Goal: Information Seeking & Learning: Check status

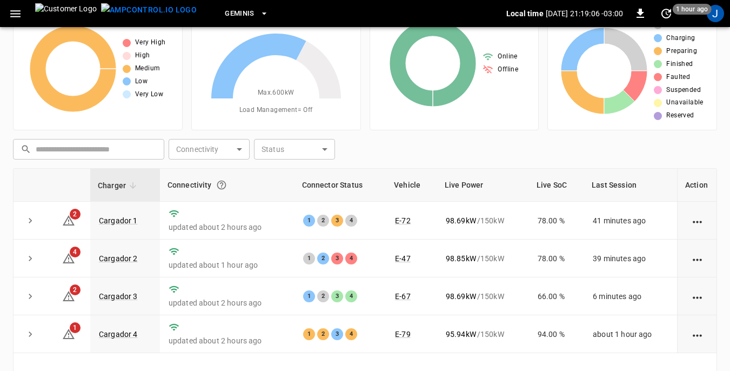
scroll to position [54, 0]
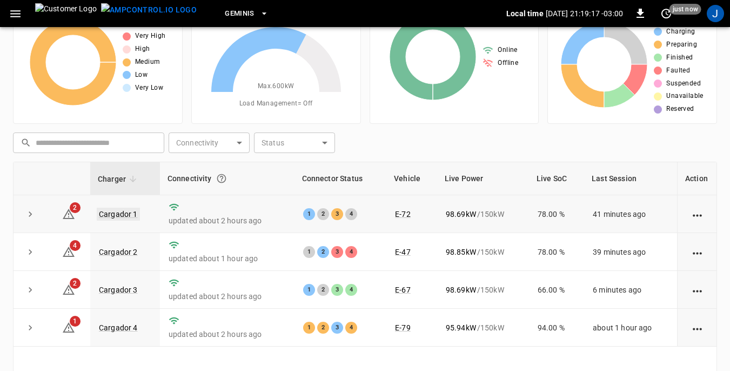
click at [124, 215] on link "Cargador 1" at bounding box center [118, 214] width 43 height 13
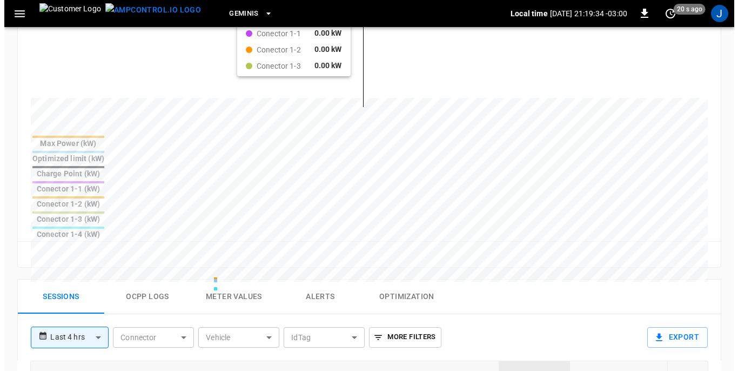
scroll to position [216, 0]
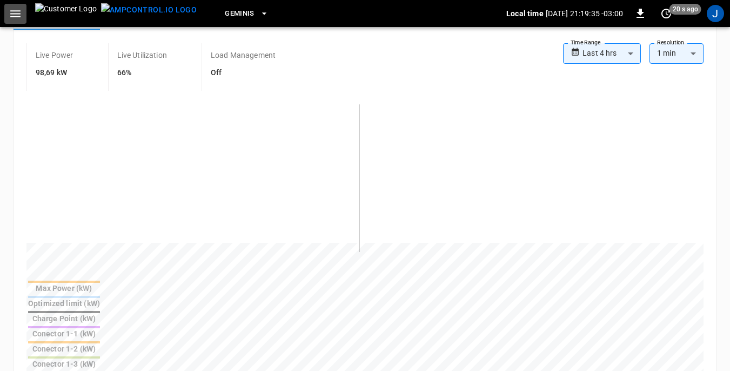
click at [17, 14] on icon "button" at bounding box center [15, 13] width 10 height 7
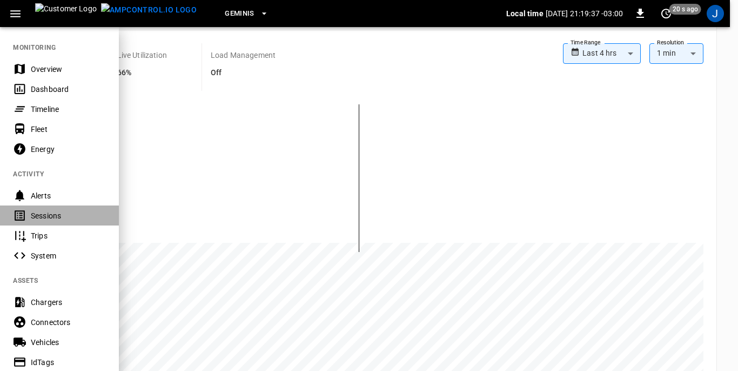
click at [41, 217] on div "Sessions" at bounding box center [68, 215] width 75 height 11
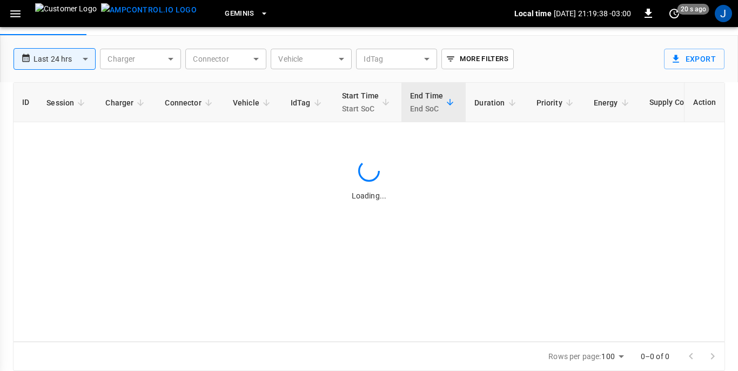
scroll to position [52, 0]
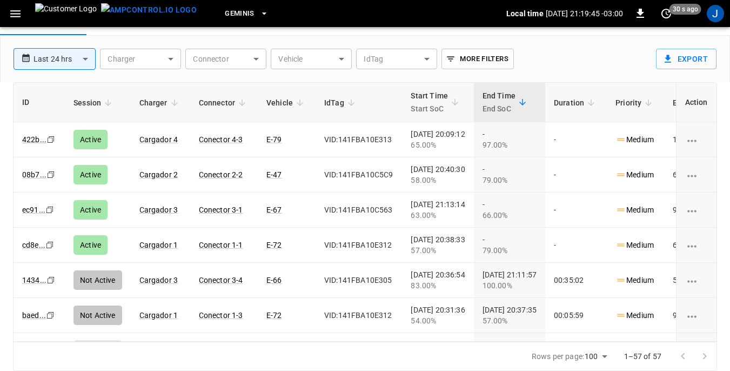
click at [340, 57] on body "**********" at bounding box center [365, 159] width 730 height 423
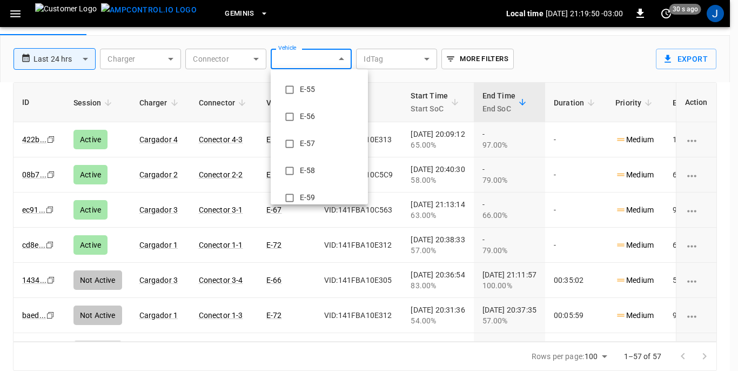
scroll to position [757, 0]
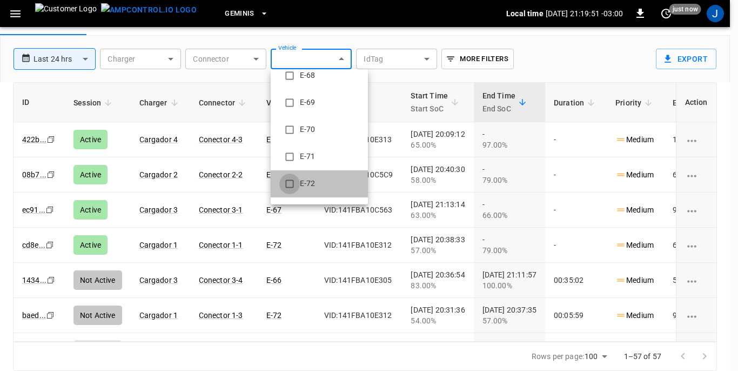
type input "**********"
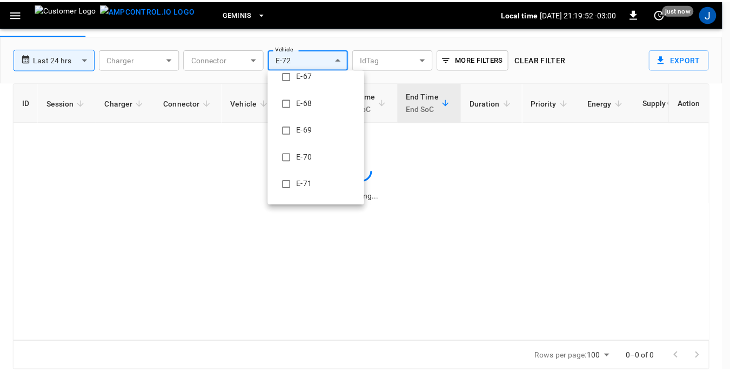
scroll to position [0, 0]
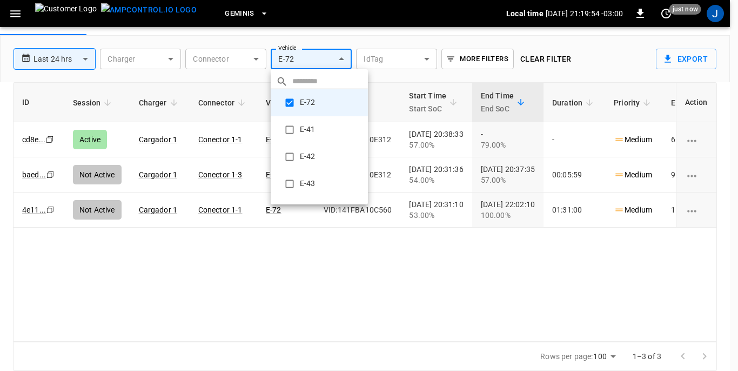
click at [532, 266] on div at bounding box center [369, 185] width 738 height 371
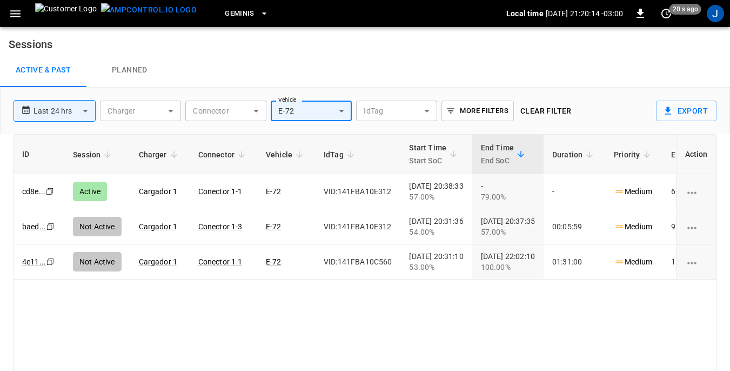
click at [12, 14] on icon "button" at bounding box center [15, 13] width 10 height 7
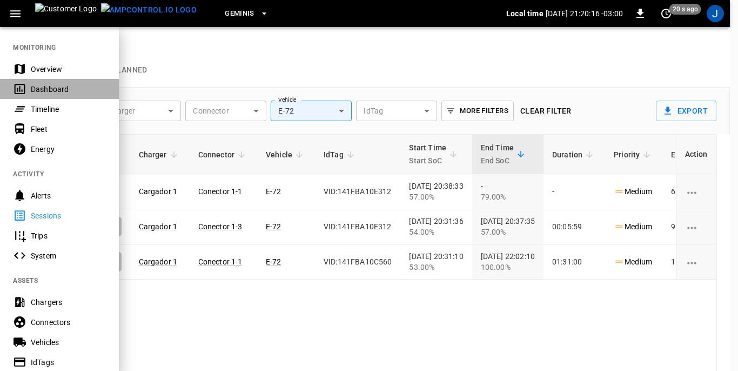
click at [44, 88] on div "Dashboard" at bounding box center [68, 89] width 75 height 11
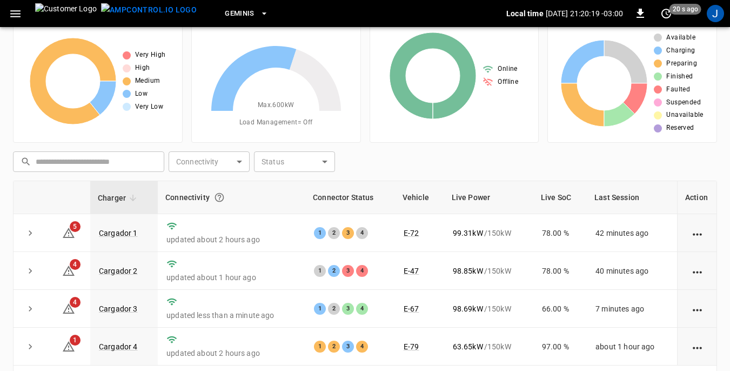
scroll to position [54, 0]
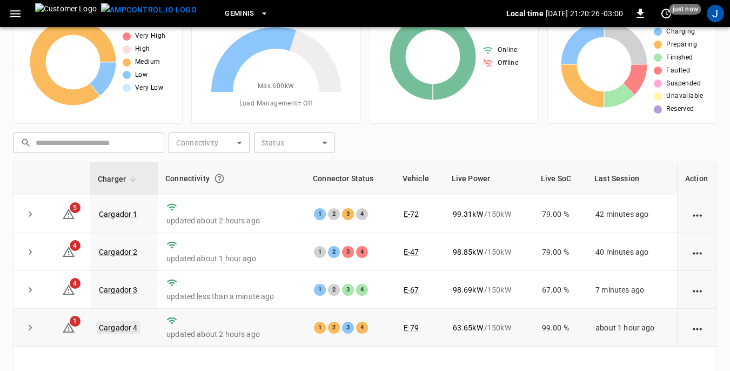
click at [113, 330] on link "Cargador 4" at bounding box center [118, 327] width 43 height 13
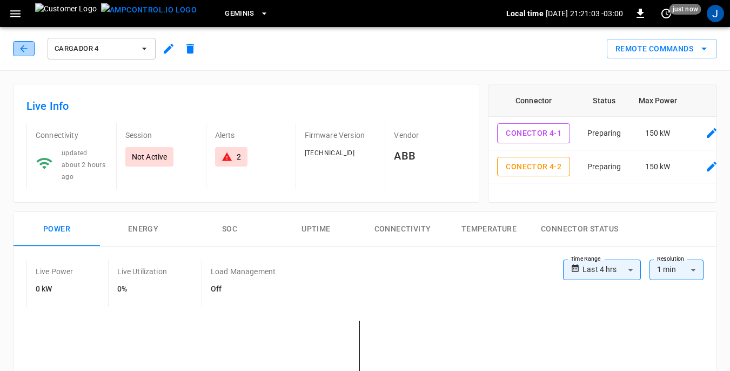
click at [26, 44] on icon "button" at bounding box center [23, 48] width 11 height 11
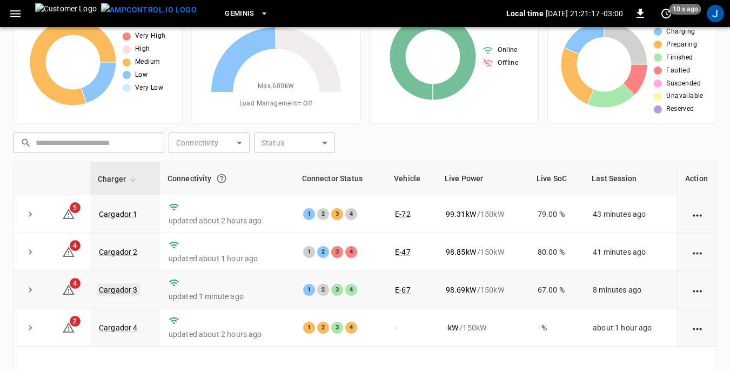
click at [110, 293] on link "Cargador 3" at bounding box center [118, 289] width 43 height 13
